Goal: Navigation & Orientation: Find specific page/section

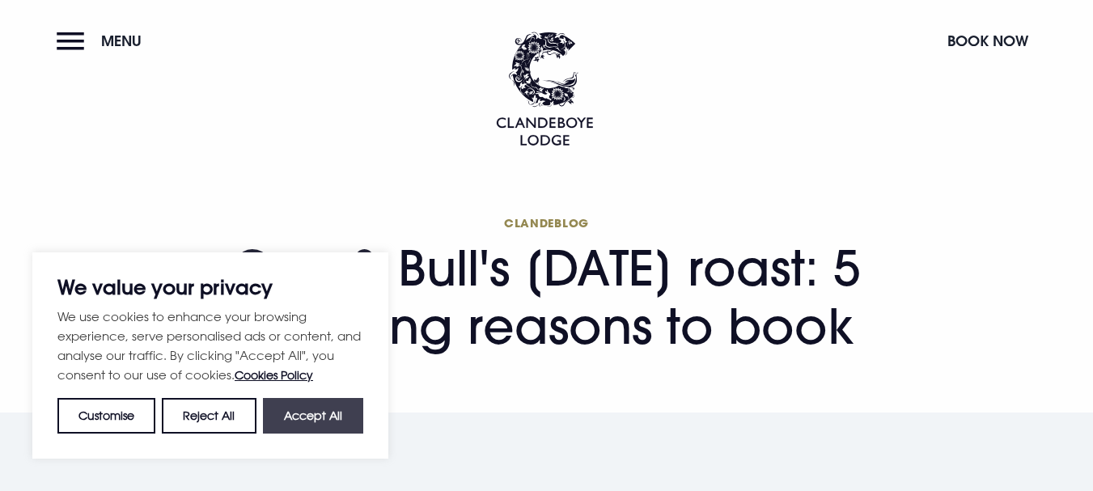
click at [299, 416] on button "Accept All" at bounding box center [313, 416] width 100 height 36
checkbox input "true"
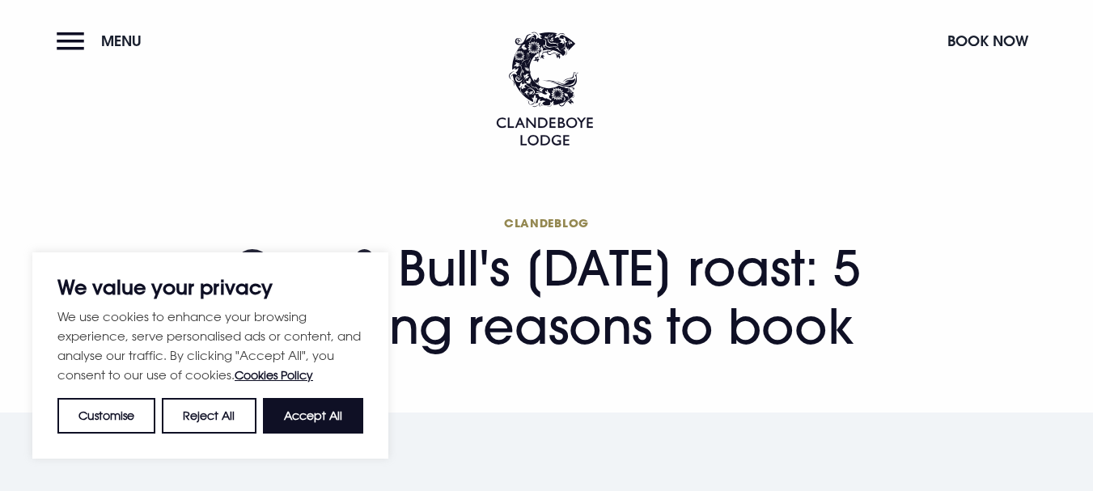
checkbox input "true"
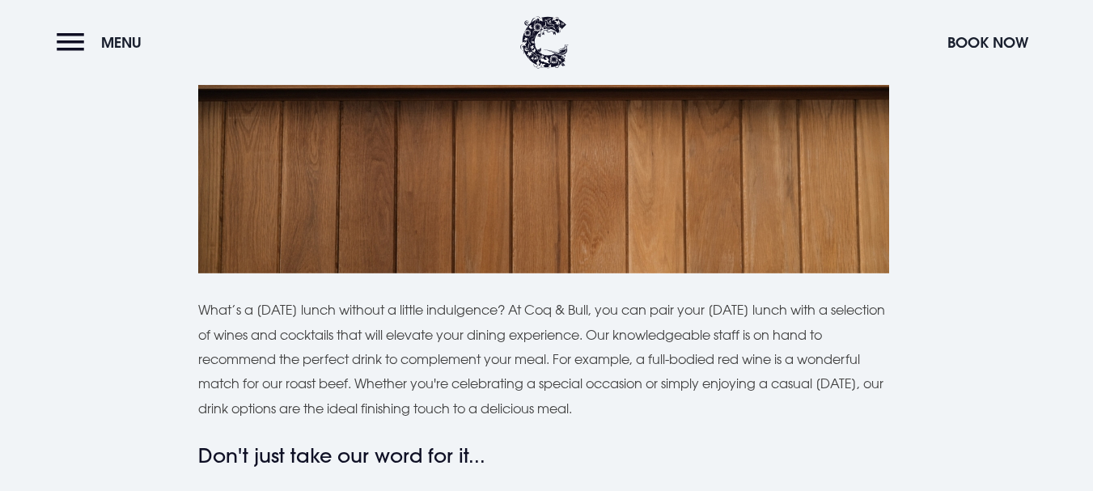
scroll to position [3803, 0]
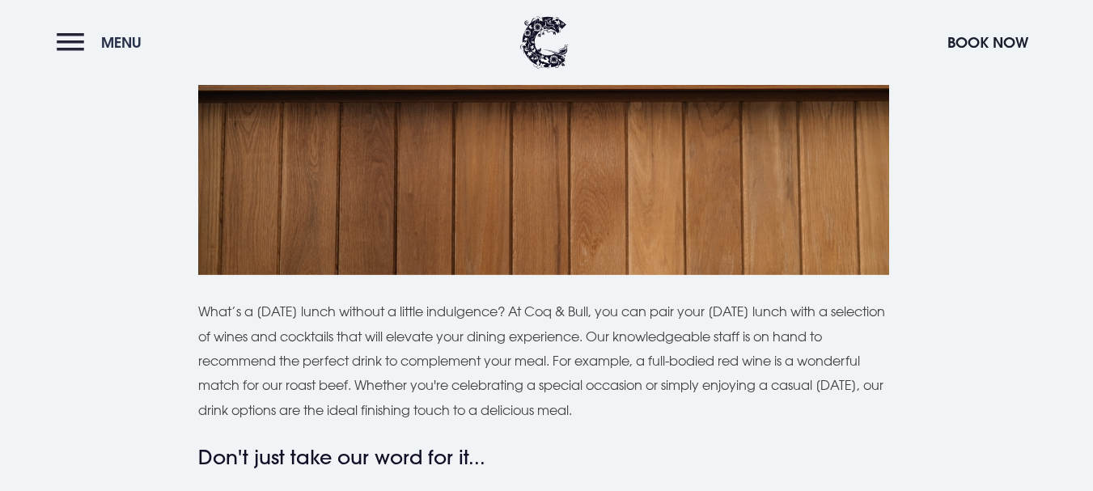
click at [57, 40] on button "Menu" at bounding box center [103, 42] width 93 height 35
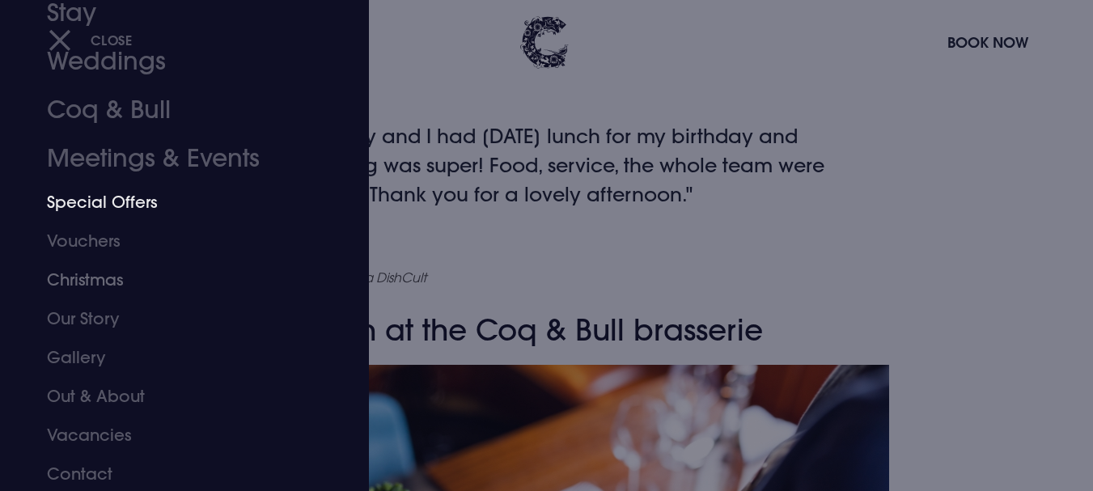
scroll to position [117, 0]
click at [78, 355] on link "Gallery" at bounding box center [175, 355] width 256 height 39
